Goal: Task Accomplishment & Management: Manage account settings

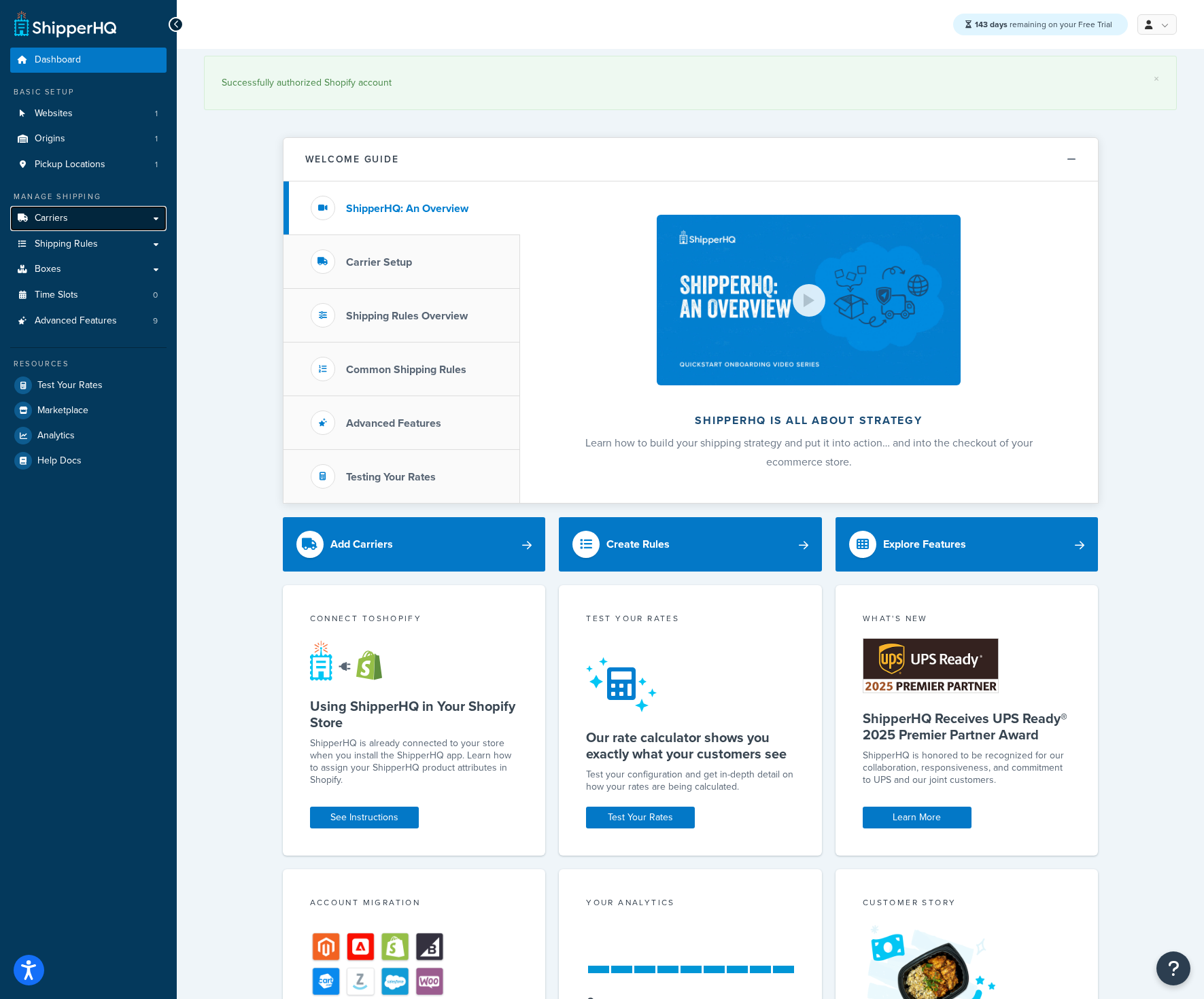
click at [71, 219] on link "Carriers" at bounding box center [88, 218] width 156 height 25
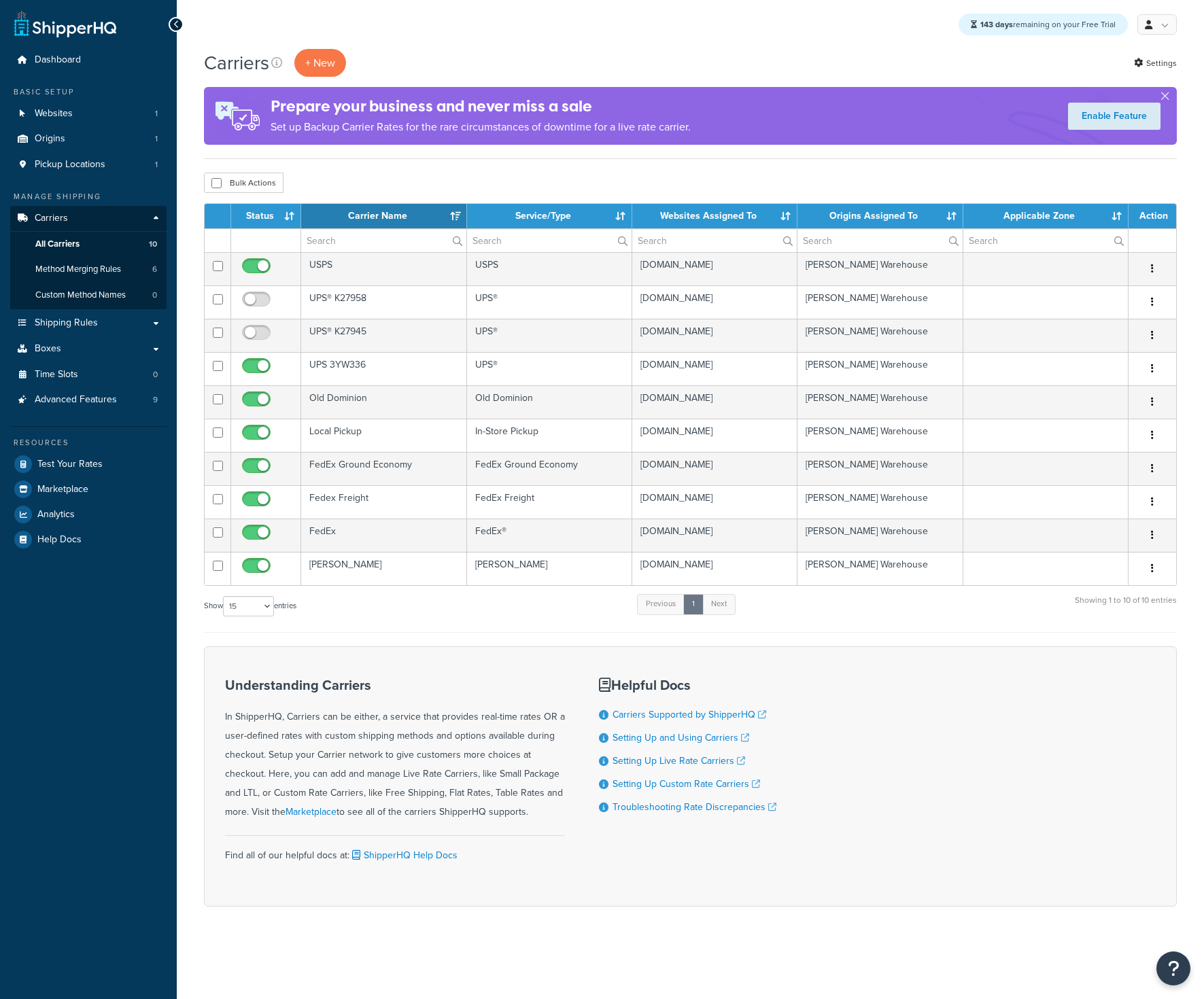
select select "15"
click at [88, 267] on span "Method Merging Rules" at bounding box center [78, 269] width 86 height 12
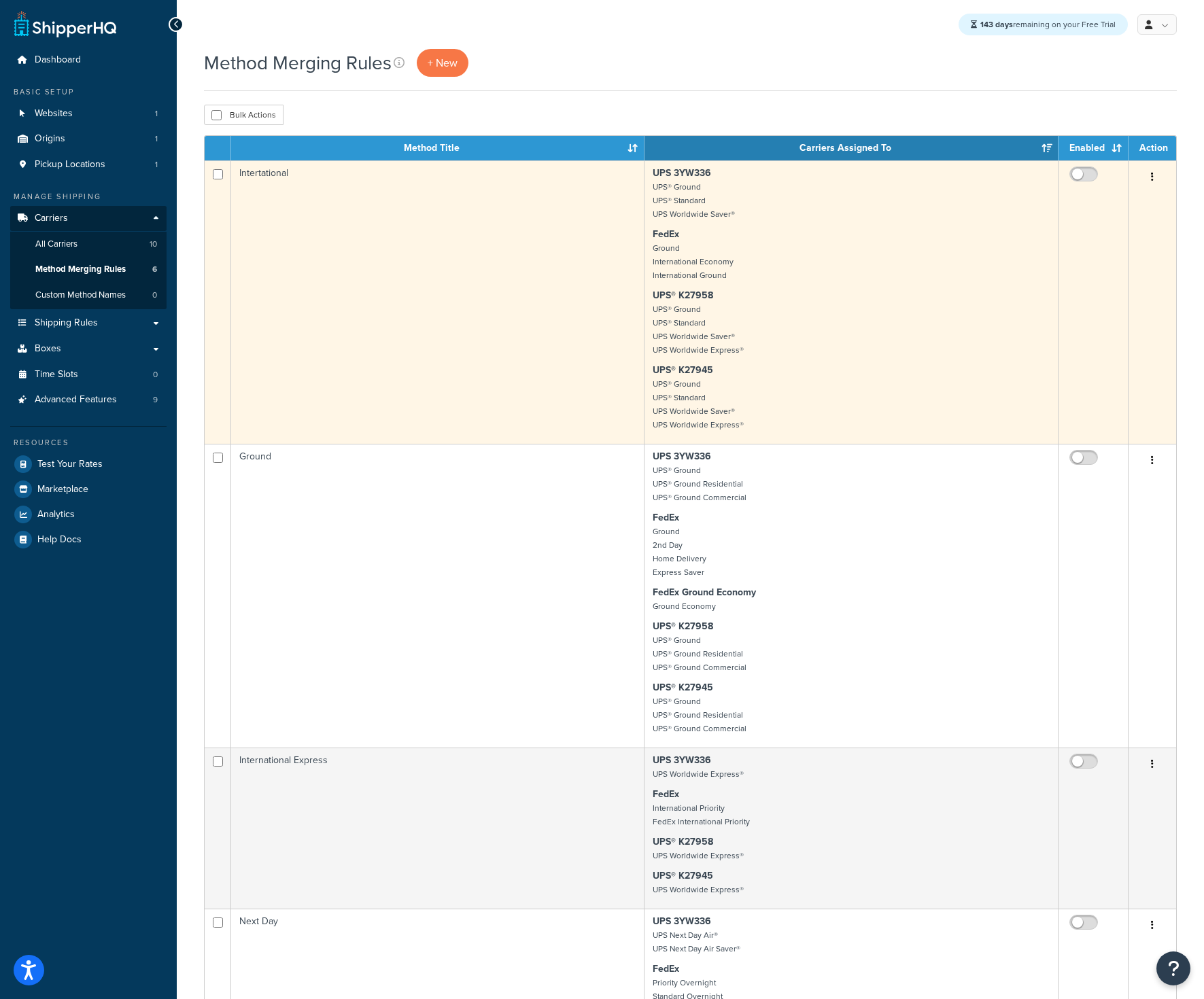
click at [1156, 175] on button "button" at bounding box center [1152, 178] width 19 height 22
click at [1083, 201] on link "Edit" at bounding box center [1097, 206] width 107 height 28
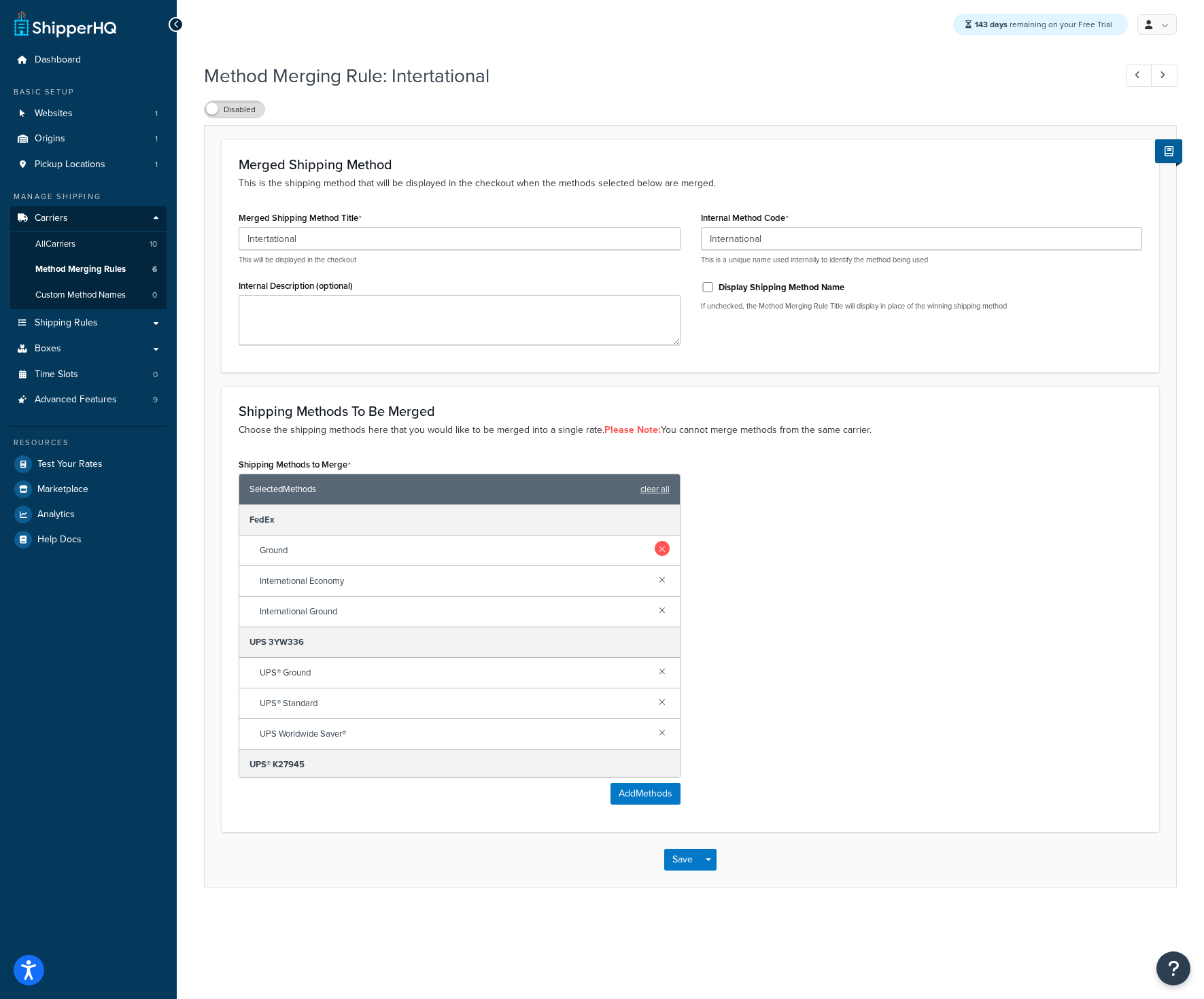
click at [664, 552] on link at bounding box center [662, 549] width 15 height 15
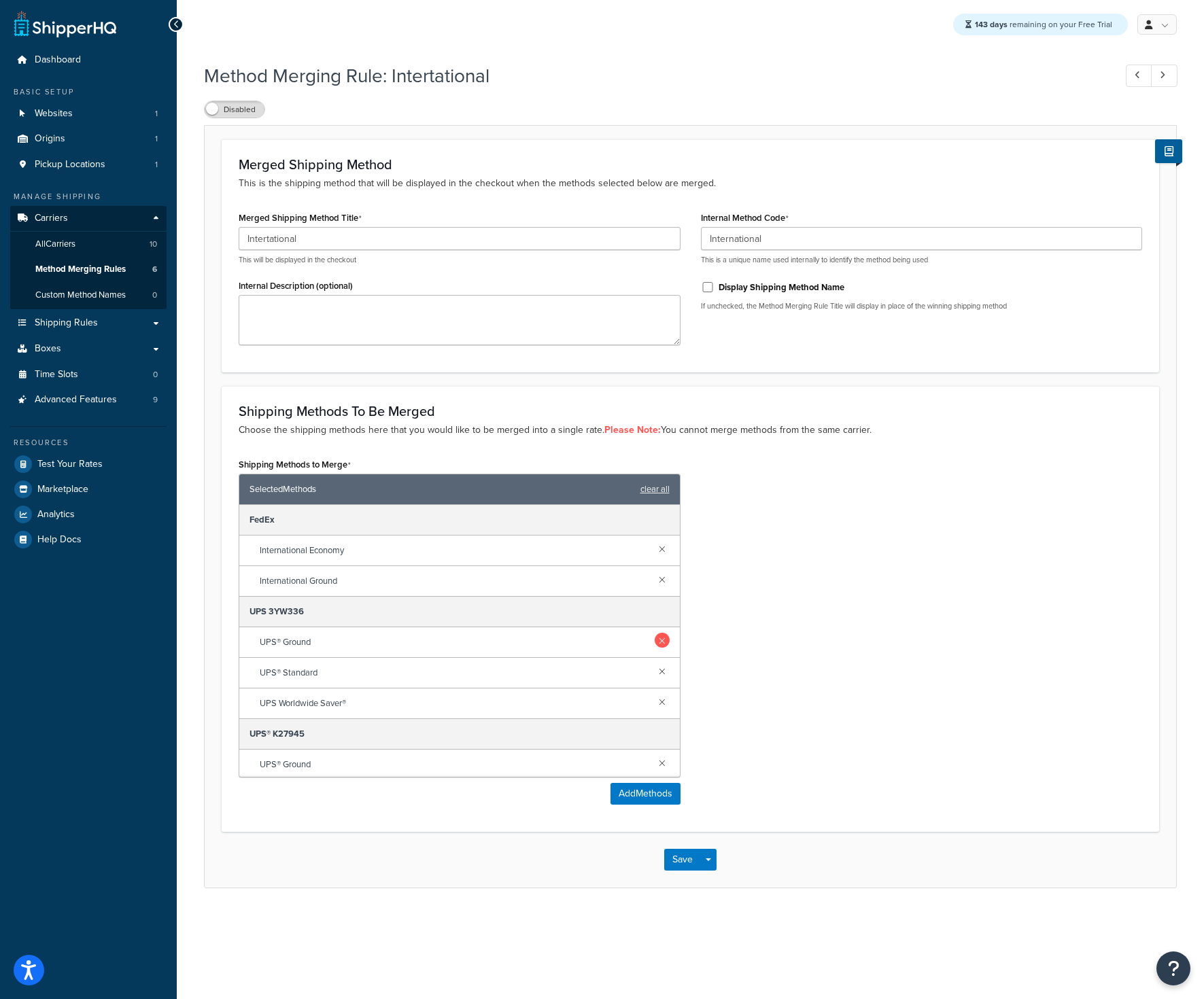
click at [661, 644] on link at bounding box center [662, 641] width 15 height 15
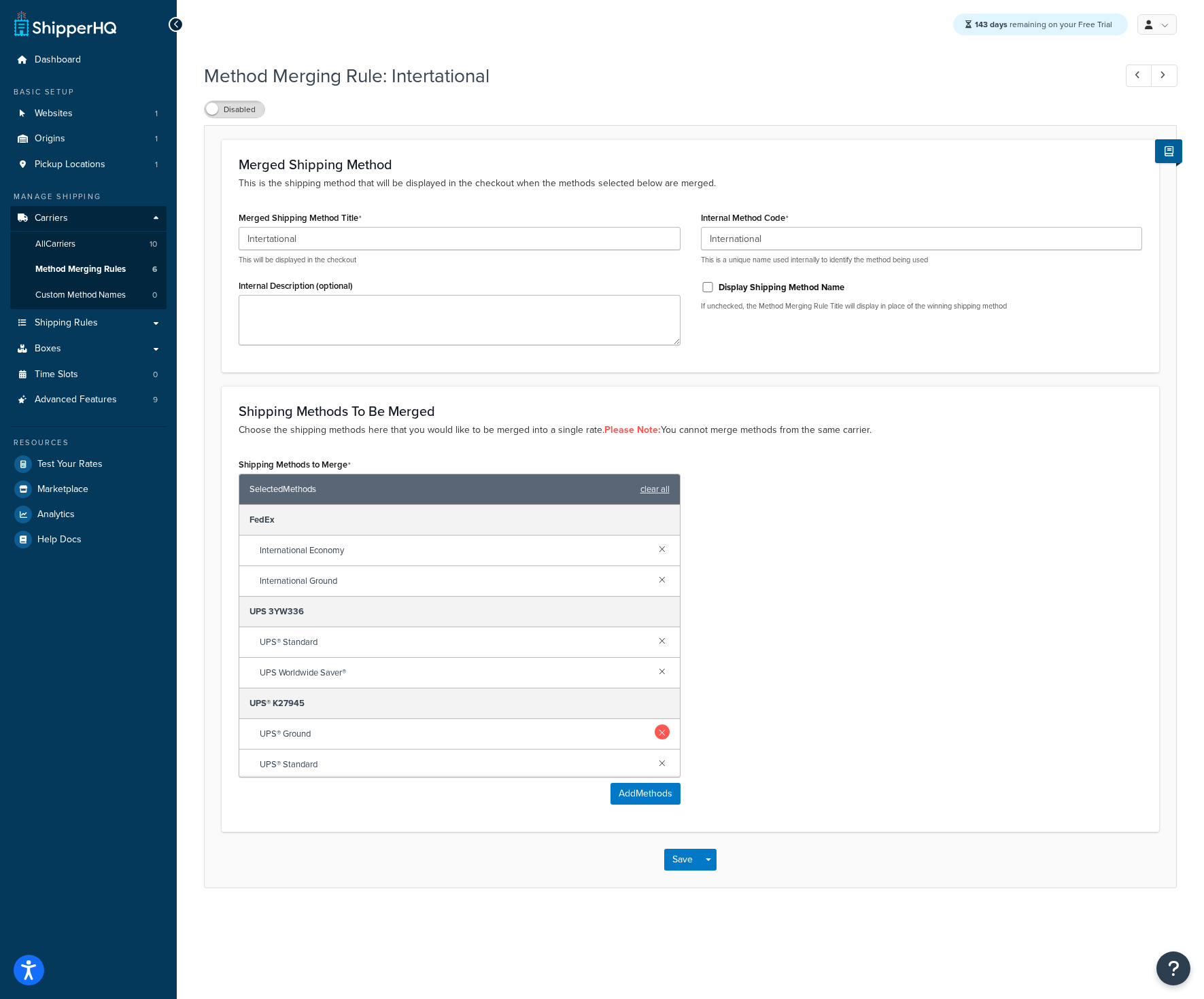
click at [661, 736] on link at bounding box center [662, 732] width 15 height 15
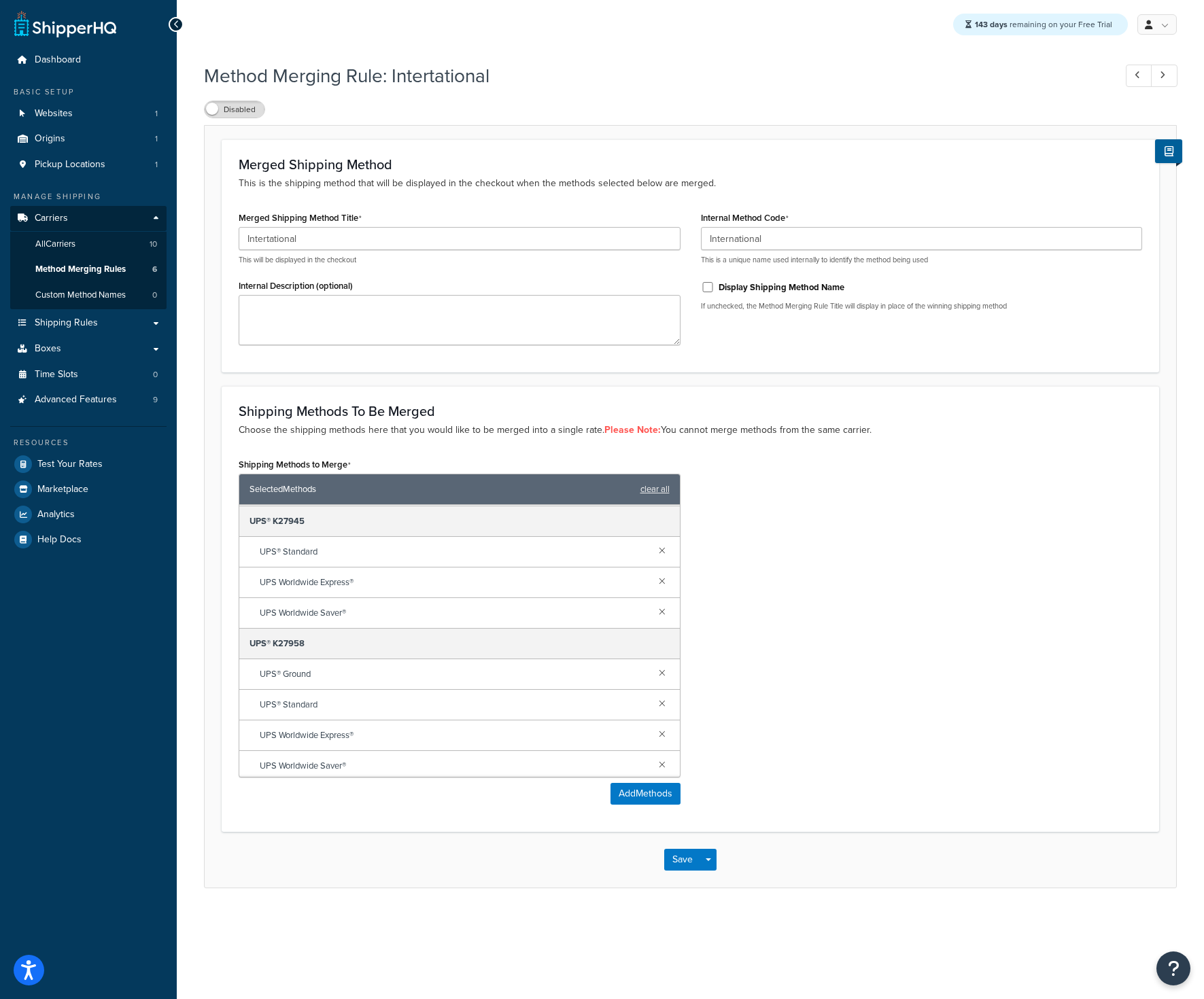
scroll to position [186, 0]
click at [664, 672] on link at bounding box center [662, 669] width 15 height 15
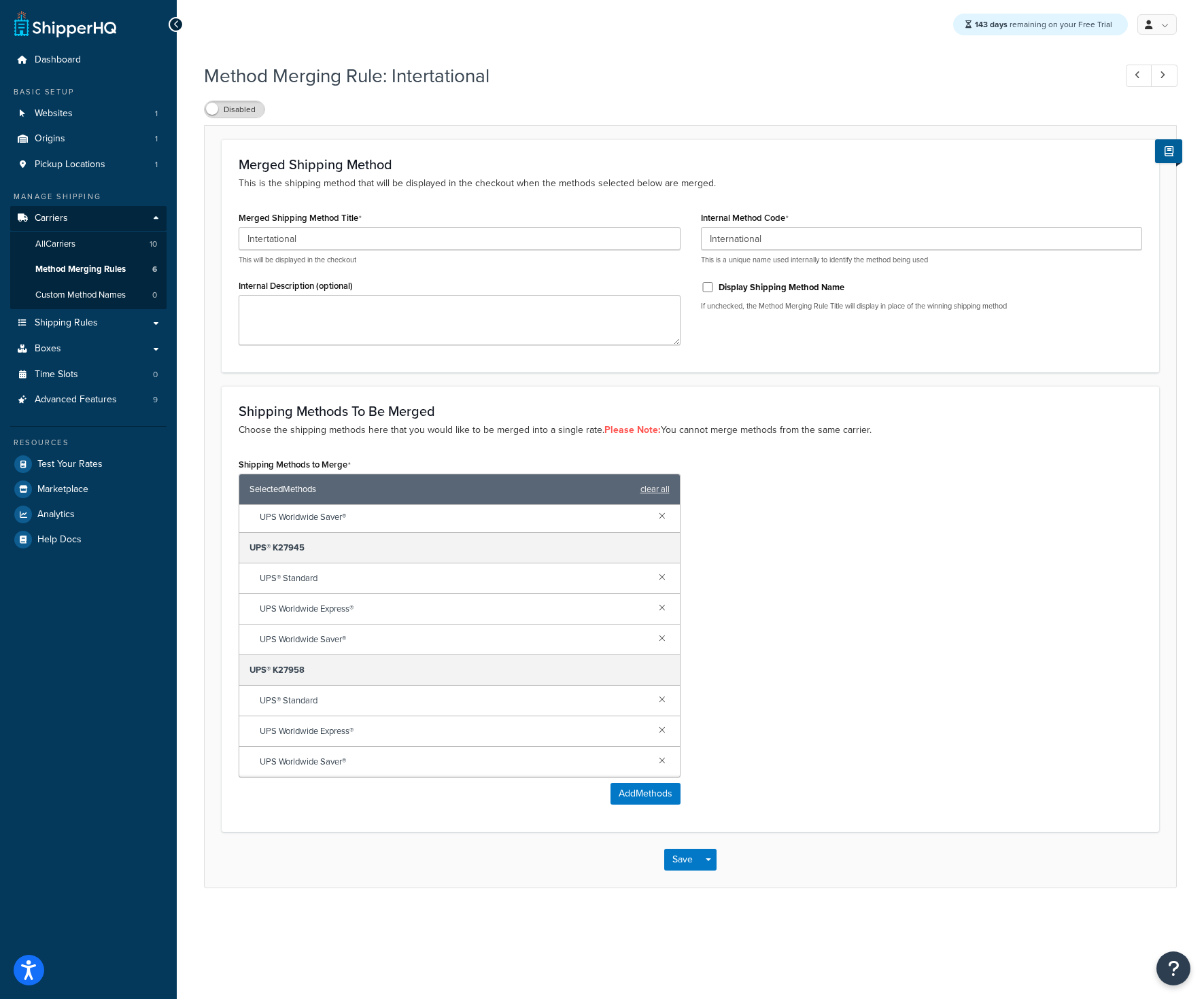
scroll to position [155, 0]
click at [684, 865] on button "Save" at bounding box center [682, 860] width 37 height 22
